Goal: Information Seeking & Learning: Understand process/instructions

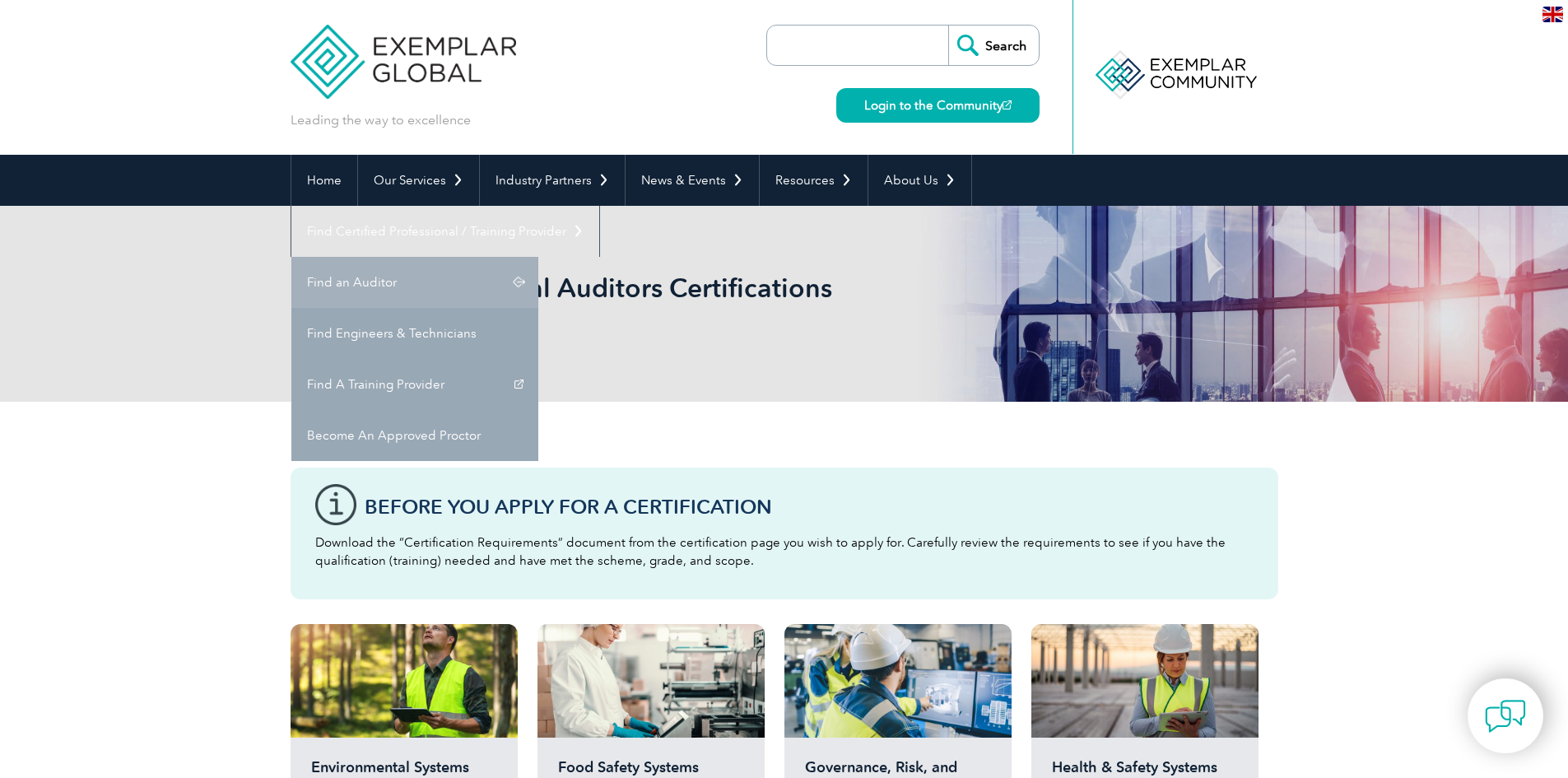
click at [539, 257] on link "Find an Auditor" at bounding box center [415, 282] width 247 height 51
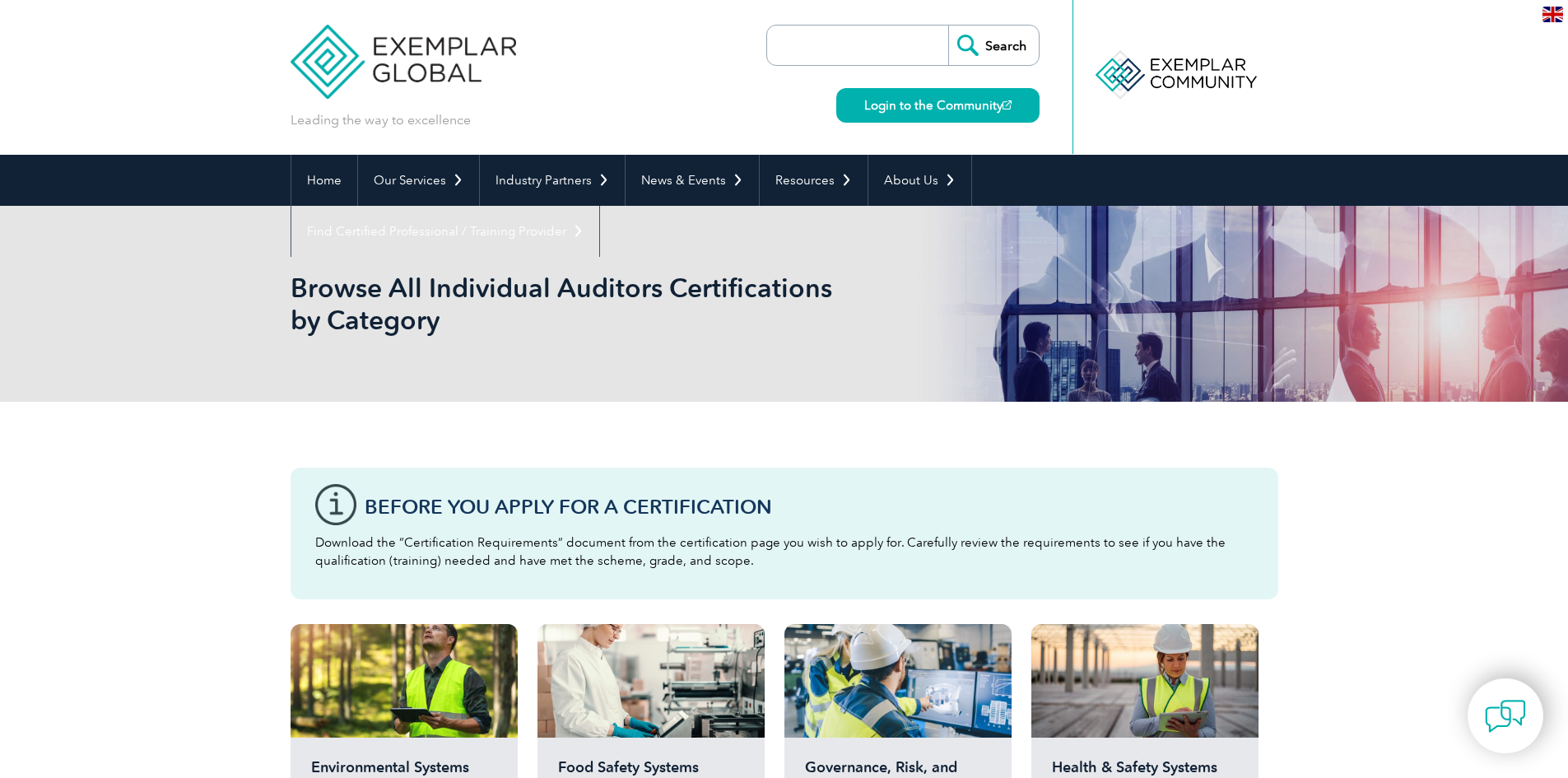
click at [825, 38] on input "search" at bounding box center [861, 45] width 172 height 40
type input "lead auditor"
click at [948, 25] on input "Search" at bounding box center [993, 45] width 91 height 40
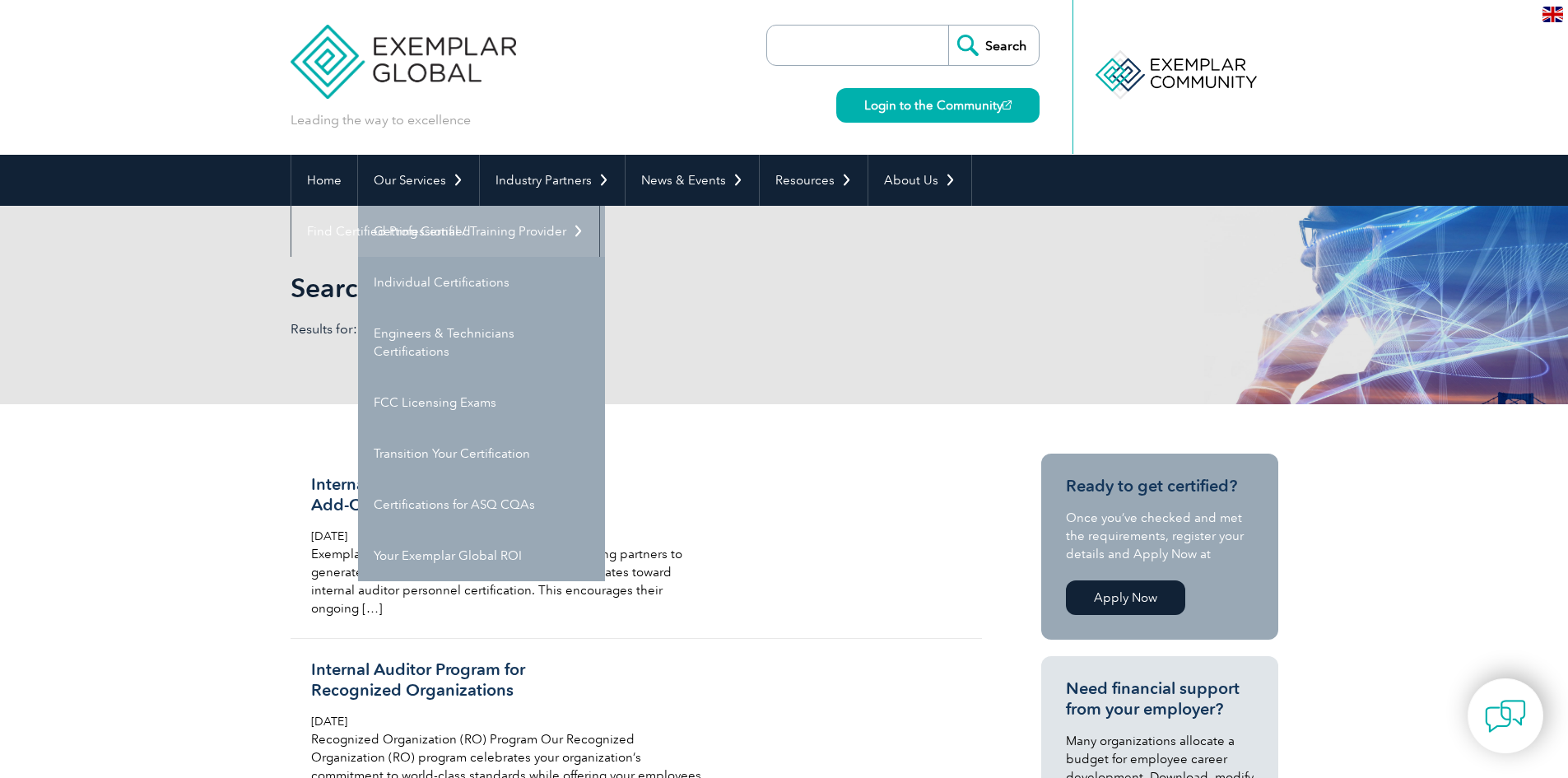
click at [400, 229] on link "Getting Certified" at bounding box center [481, 231] width 247 height 51
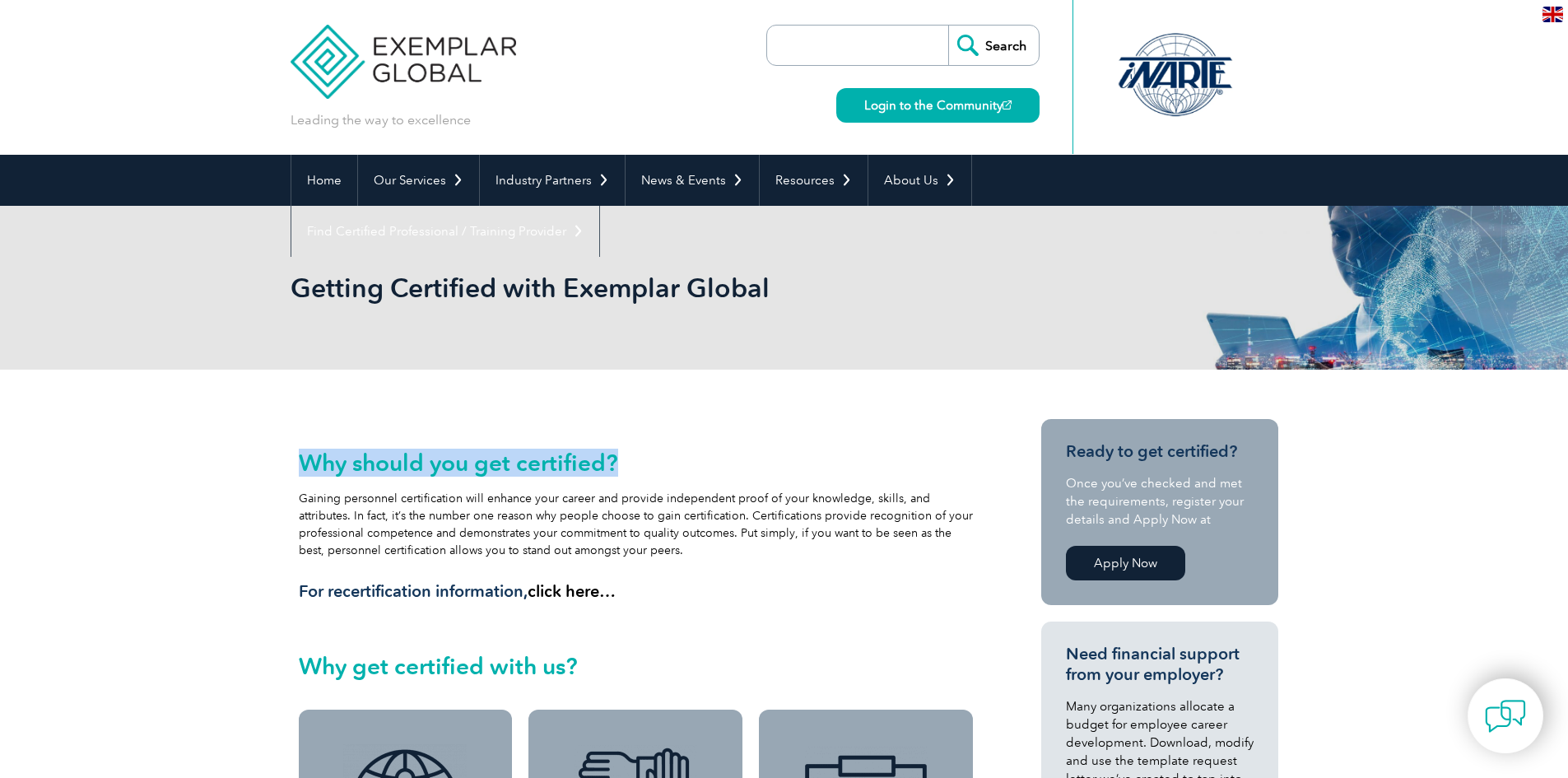
drag, startPoint x: 300, startPoint y: 471, endPoint x: 671, endPoint y: 472, distance: 371.0
click at [671, 472] on div "Why should you get certified? Gaining personnel certification will enhance your…" at bounding box center [636, 560] width 691 height 282
click at [671, 472] on h2 "Why should you get certified?" at bounding box center [636, 462] width 675 height 26
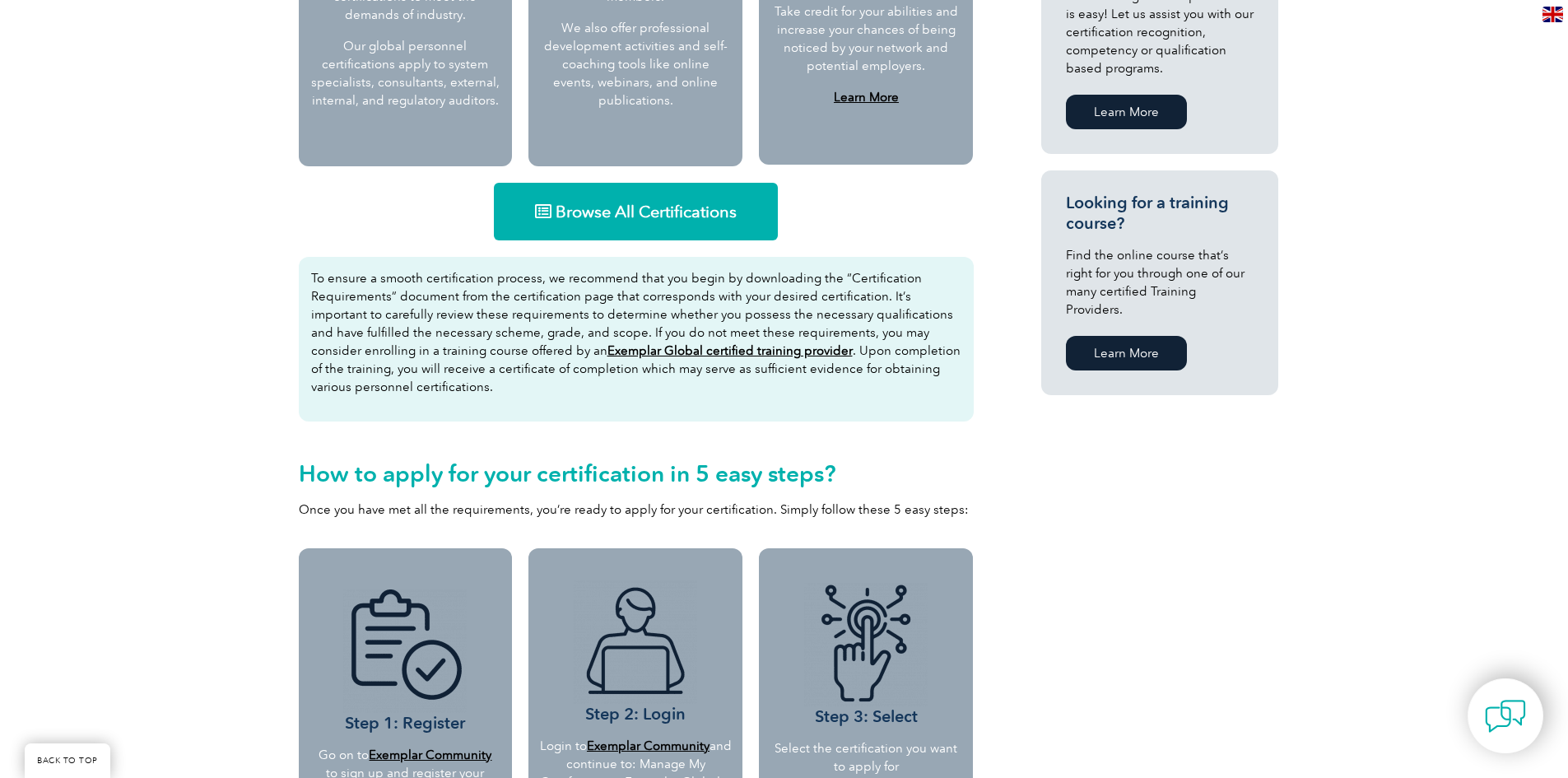
scroll to position [988, 0]
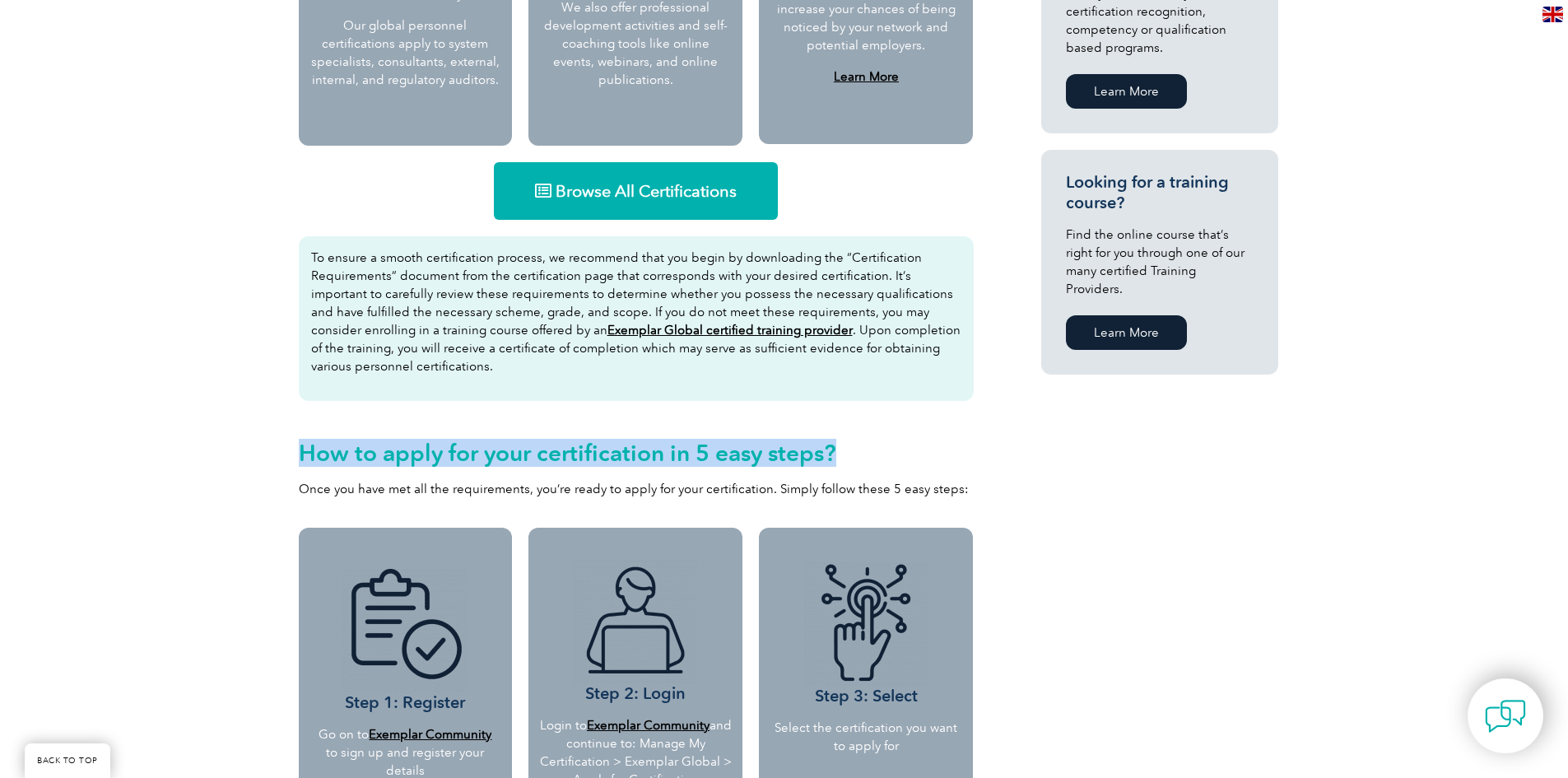
drag, startPoint x: 299, startPoint y: 452, endPoint x: 874, endPoint y: 453, distance: 575.0
click at [874, 453] on h2 "How to apply for your certification in 5 easy steps?" at bounding box center [636, 452] width 675 height 26
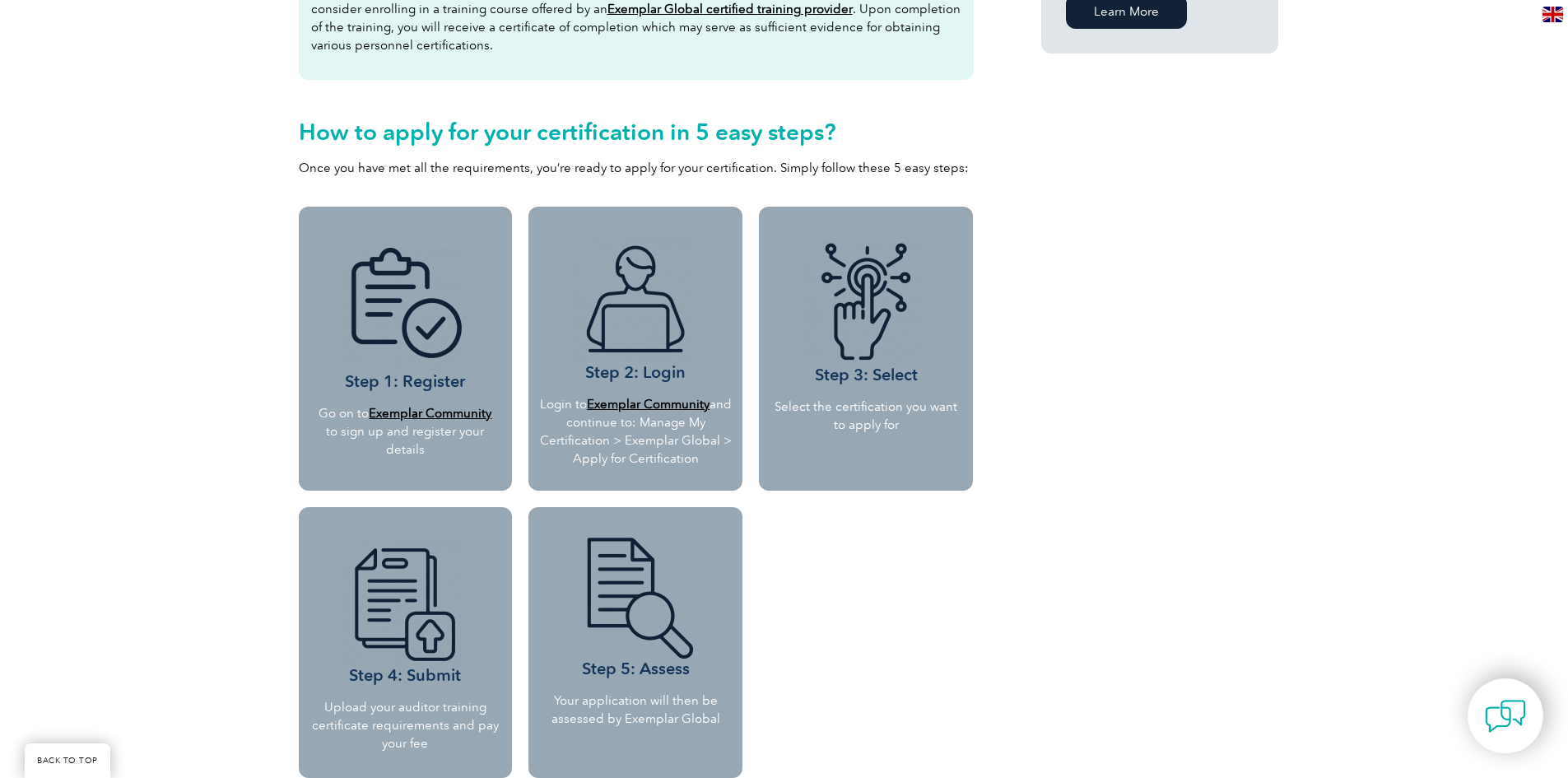
scroll to position [1316, 0]
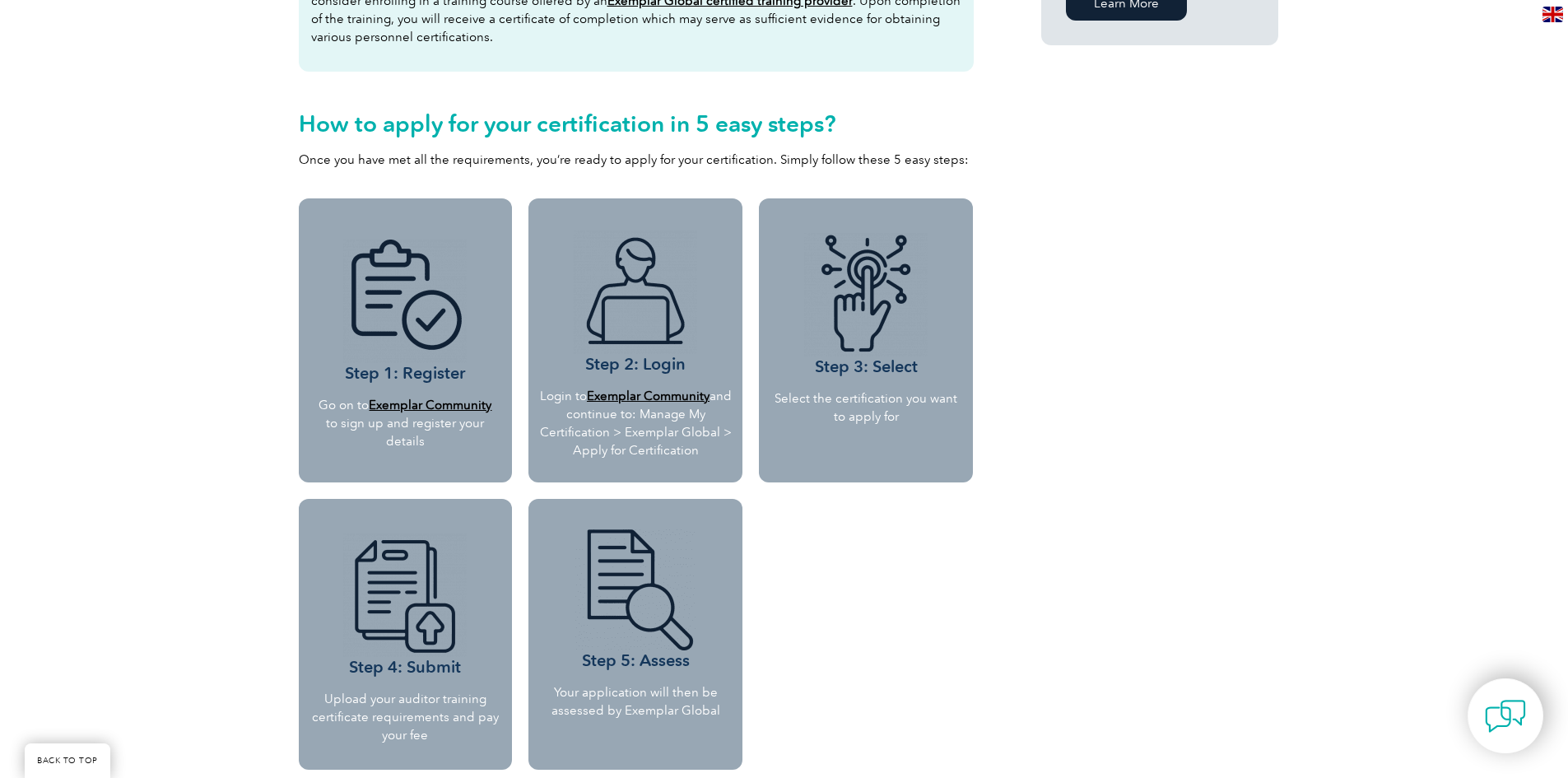
click at [422, 403] on b "Exemplar Community" at bounding box center [430, 404] width 122 height 14
click at [829, 615] on div "Step 3: Select Select the certification you want to apply for" at bounding box center [866, 484] width 230 height 588
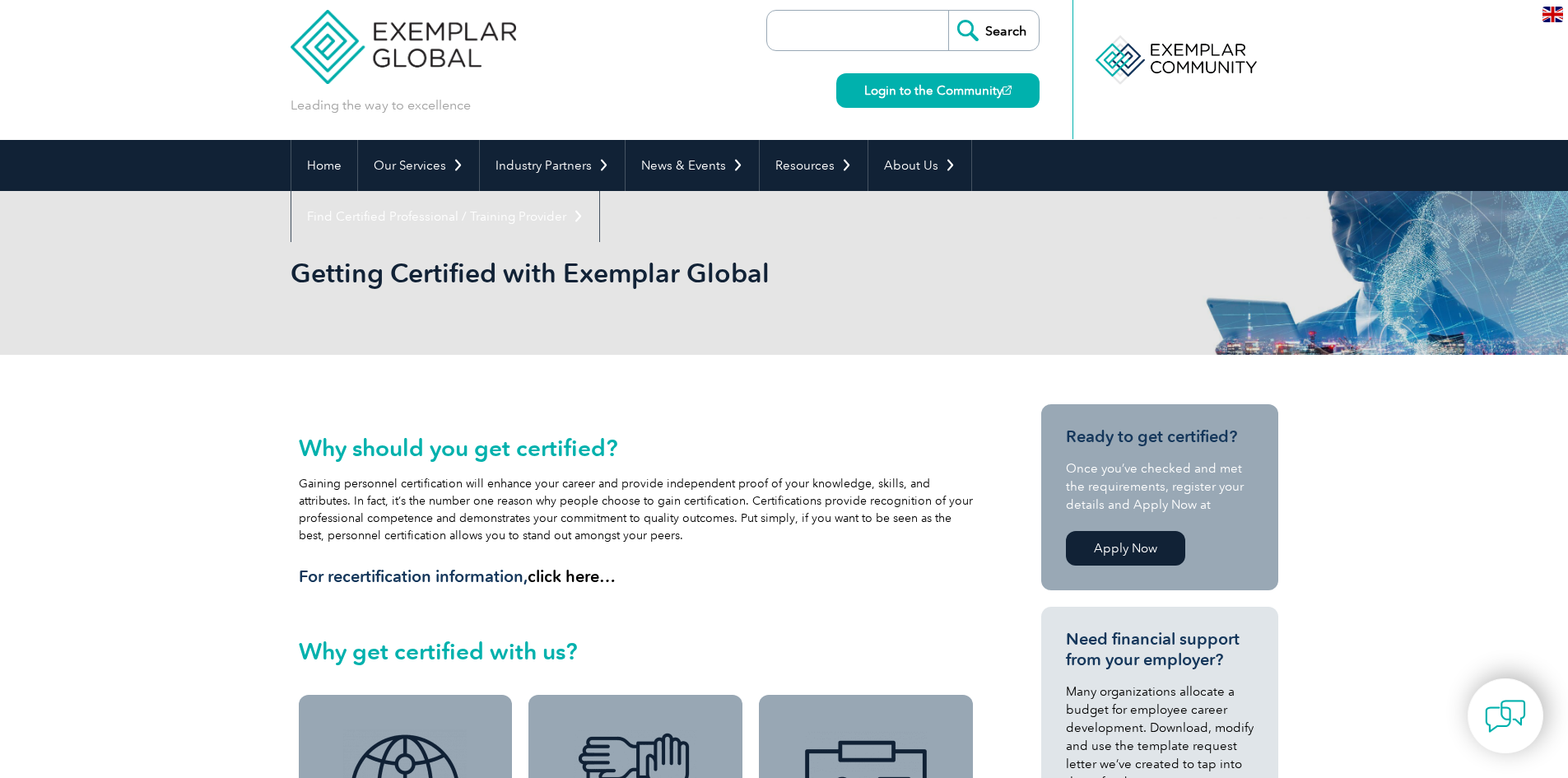
scroll to position [0, 0]
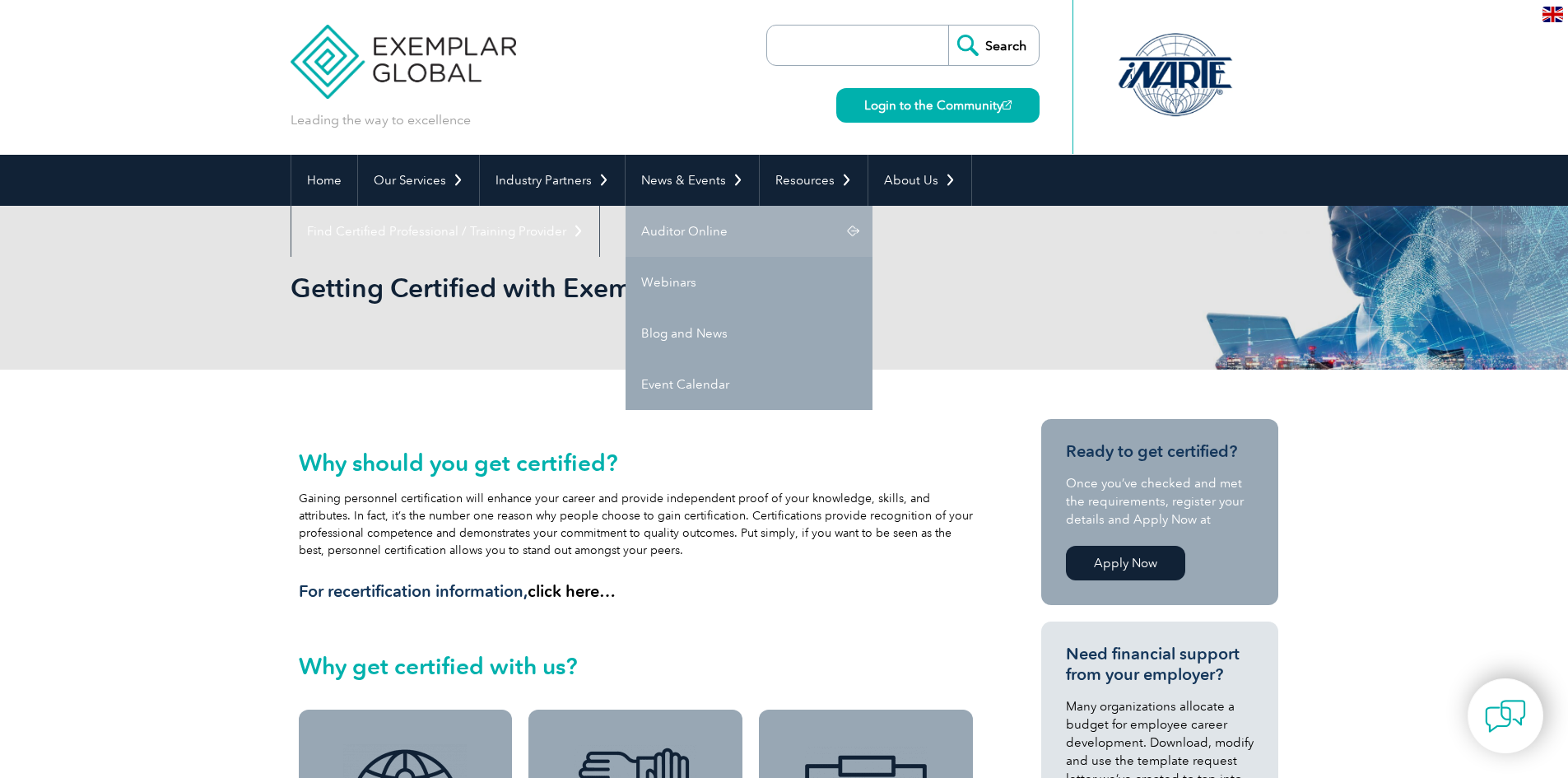
click at [711, 231] on link "Auditor Online" at bounding box center [748, 231] width 247 height 51
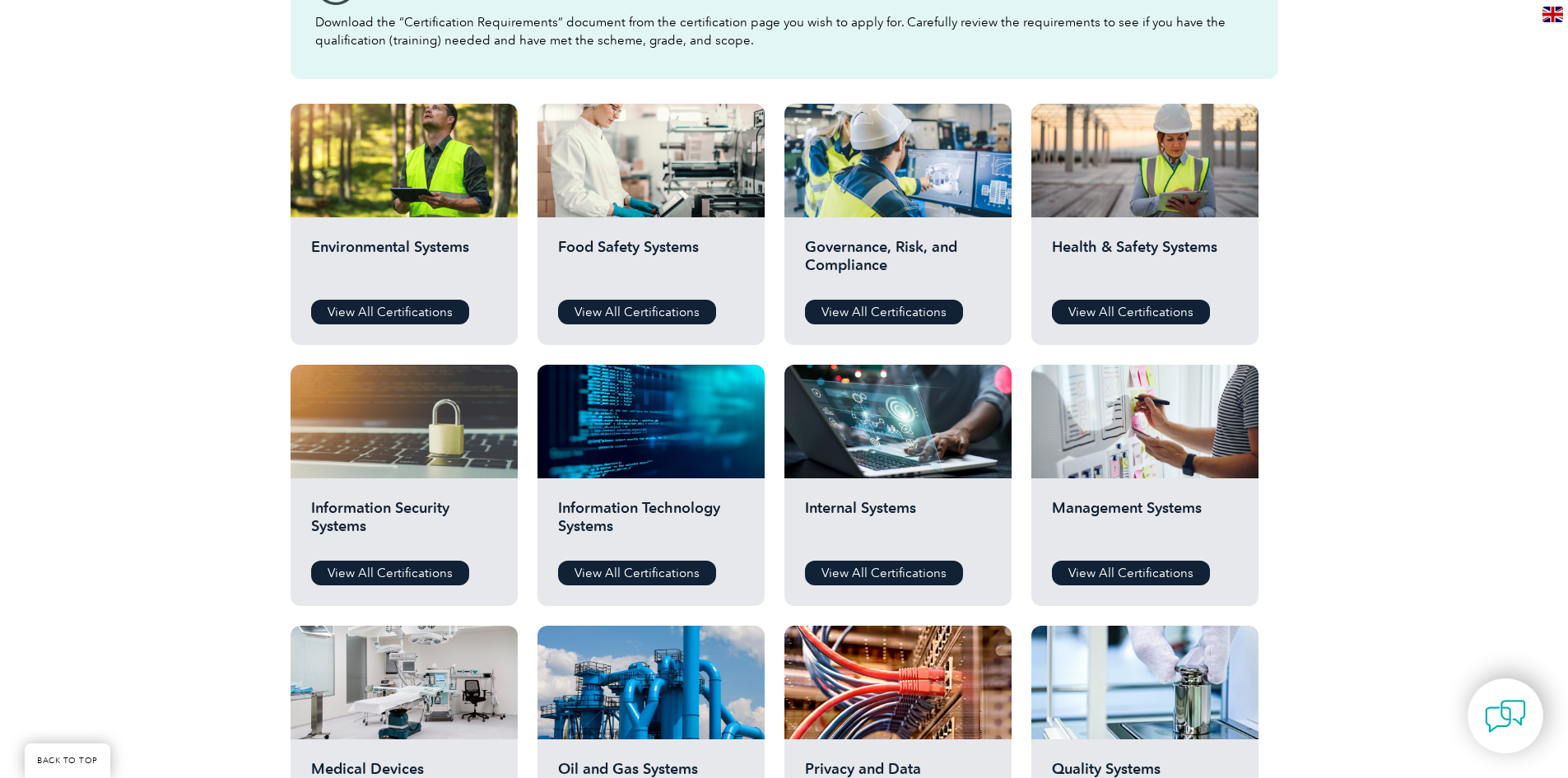
scroll to position [576, 0]
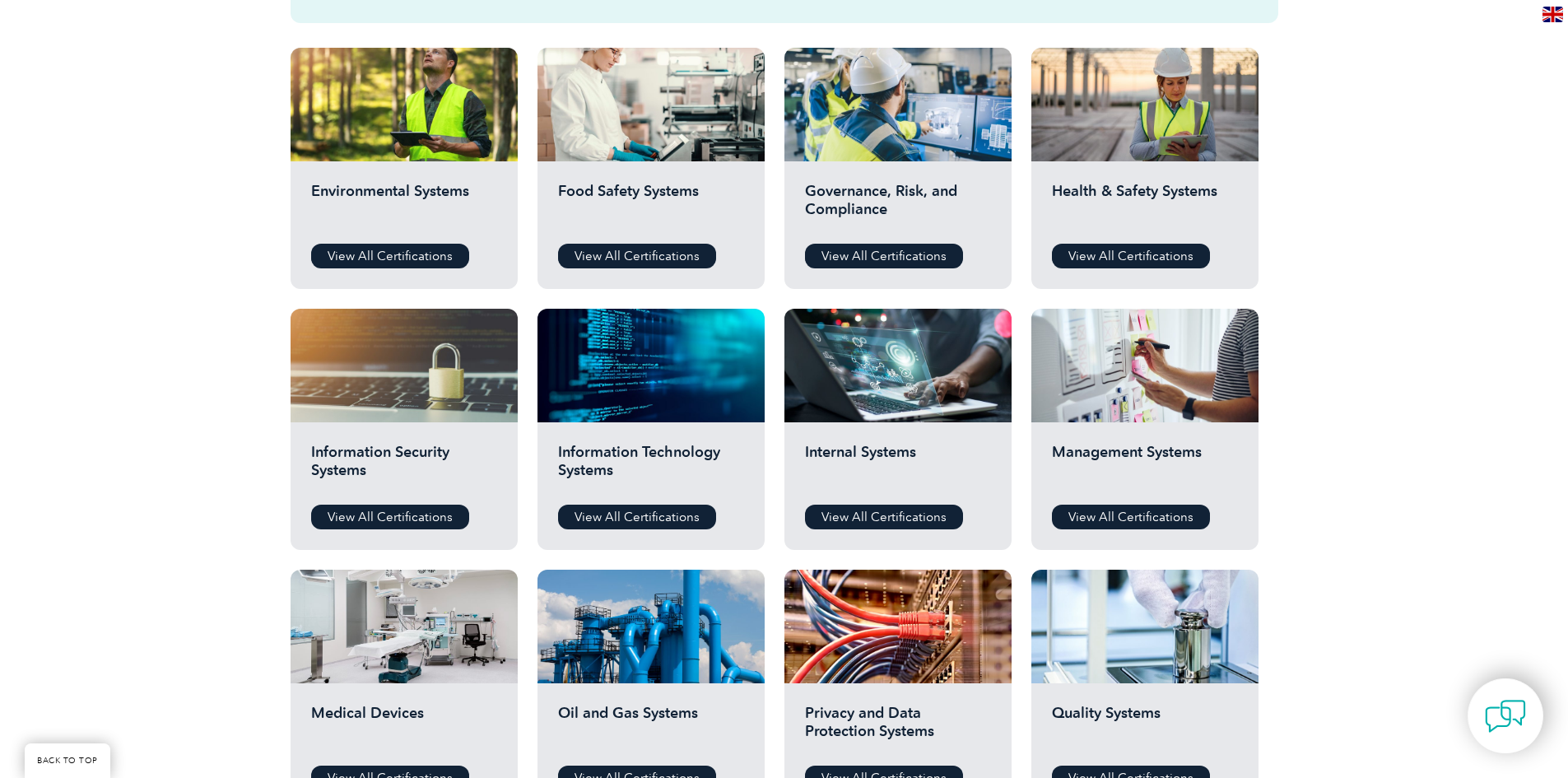
click at [1351, 540] on div "Before You Apply For a Certification Download the “Certification Requirements” …" at bounding box center [784, 483] width 1568 height 1315
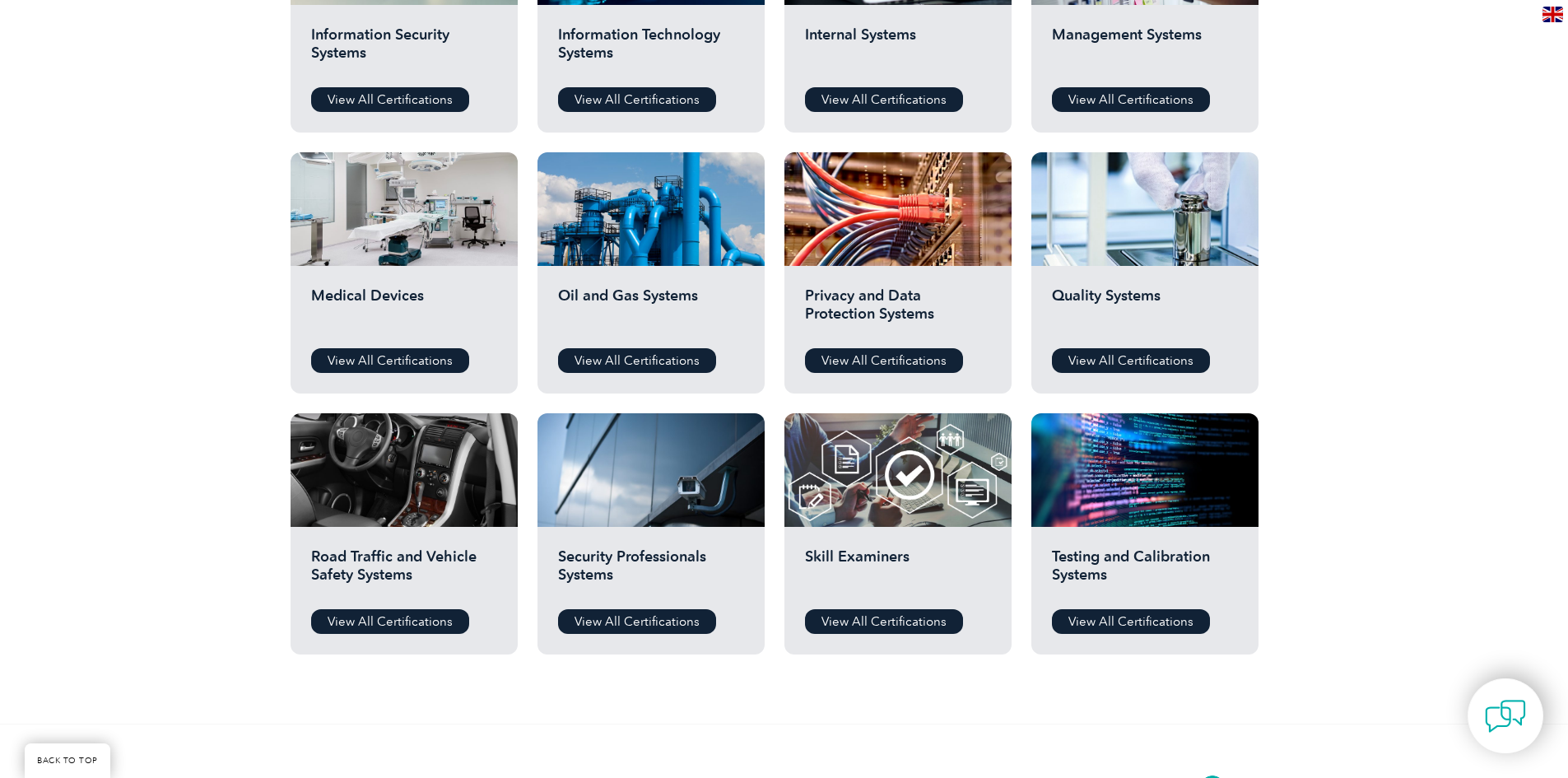
scroll to position [1070, 0]
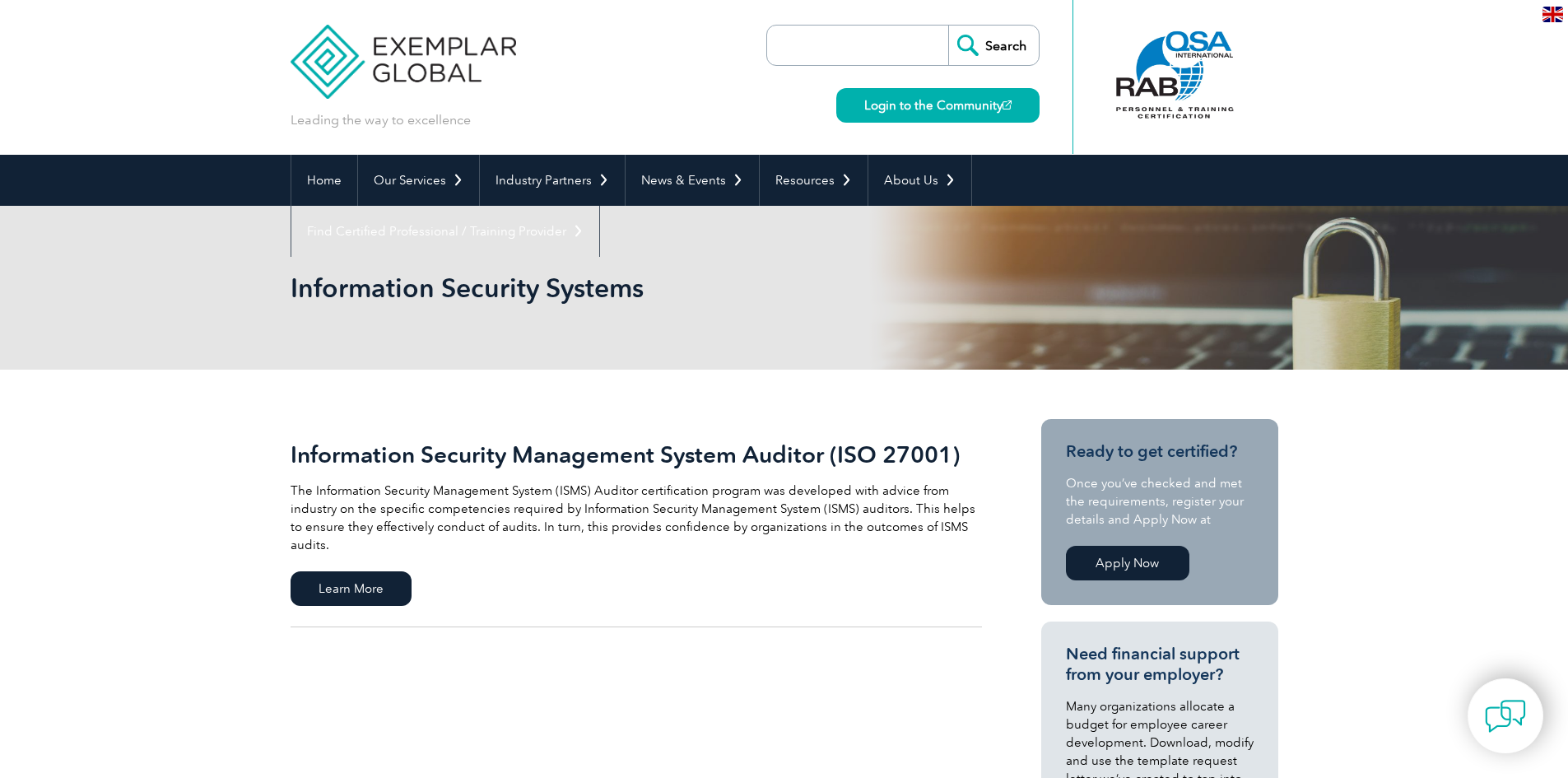
click at [1108, 563] on link "Apply Now" at bounding box center [1127, 562] width 123 height 35
